Goal: Navigation & Orientation: Go to known website

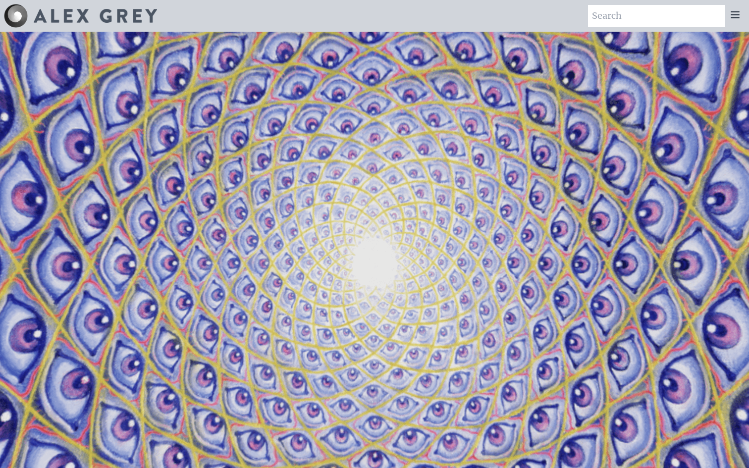
click at [60, 17] on img at bounding box center [95, 16] width 123 height 14
